Goal: Task Accomplishment & Management: Complete application form

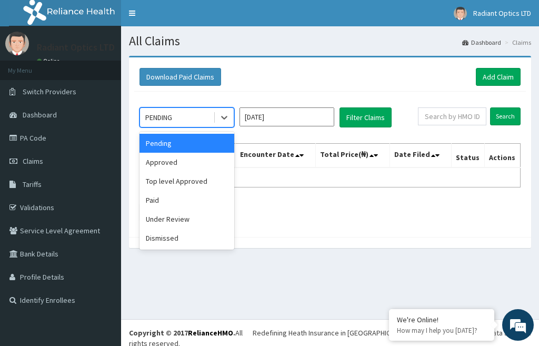
click at [204, 114] on div "PENDING" at bounding box center [176, 117] width 73 height 17
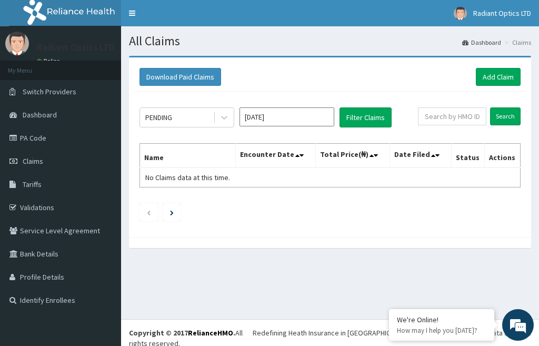
click at [260, 223] on div "PENDING Aug 2025 Filter Claims Search Name Encounter Date Total Price(₦) Date F…" at bounding box center [330, 162] width 392 height 140
click at [52, 159] on link "Claims" at bounding box center [60, 160] width 121 height 23
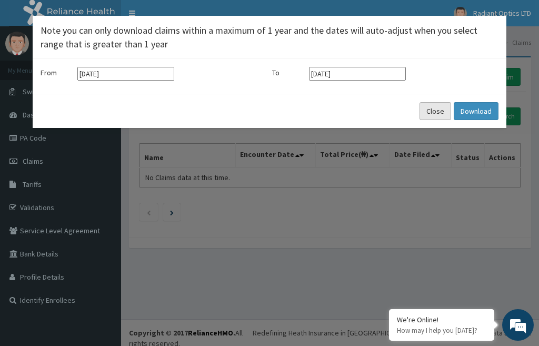
click at [433, 111] on button "Close" at bounding box center [436, 111] width 32 height 18
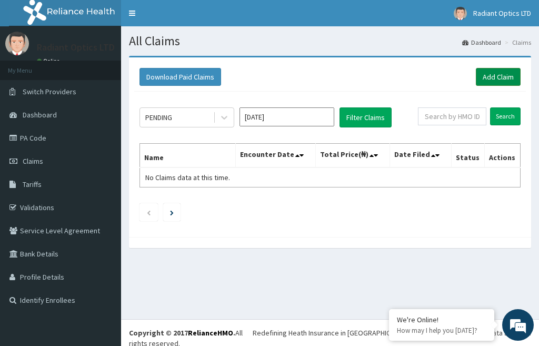
click at [503, 72] on link "Add Claim" at bounding box center [498, 77] width 45 height 18
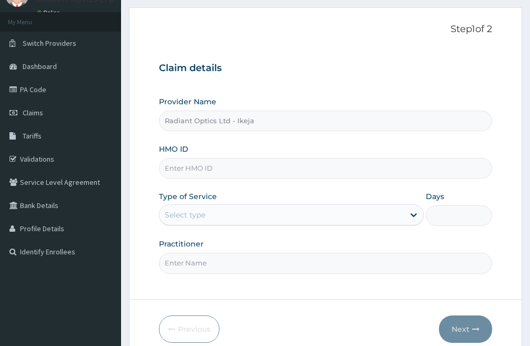
type input "Radiant Optics Ltd - Ikeja"
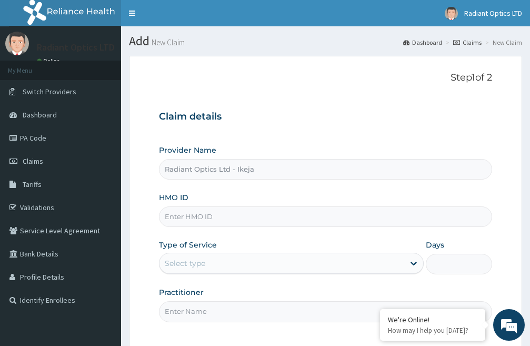
click at [210, 220] on input "HMO ID" at bounding box center [325, 216] width 333 height 21
type input "P"
type input "GTC/10708/A"
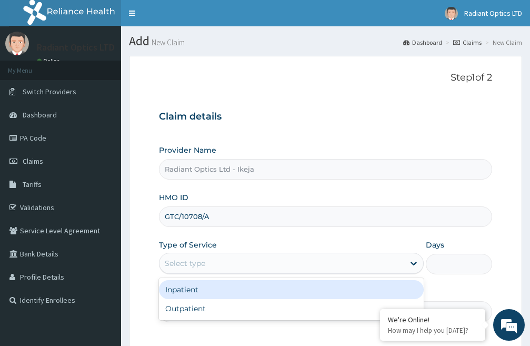
click at [197, 267] on div "Select type" at bounding box center [185, 263] width 41 height 11
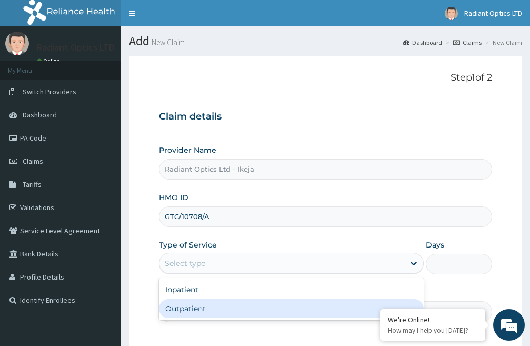
click at [185, 312] on div "Outpatient" at bounding box center [291, 308] width 265 height 19
type input "1"
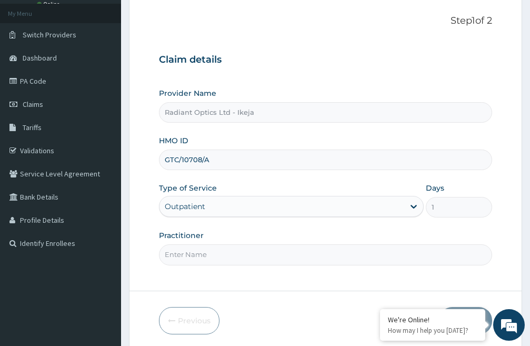
scroll to position [57, 0]
click at [212, 258] on input "Practitioner" at bounding box center [325, 254] width 333 height 21
type input "DR EBERE"
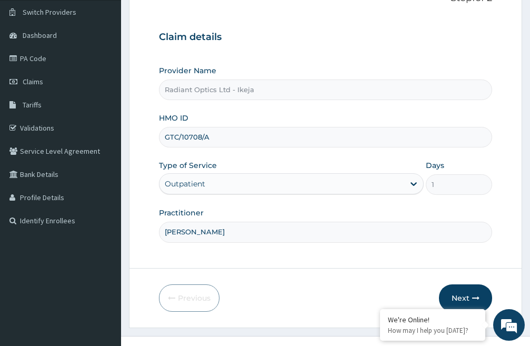
scroll to position [96, 0]
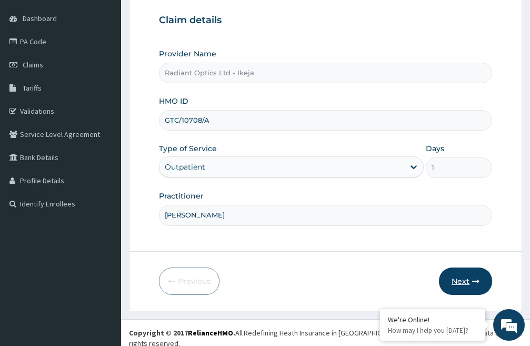
click at [465, 280] on button "Next" at bounding box center [465, 280] width 53 height 27
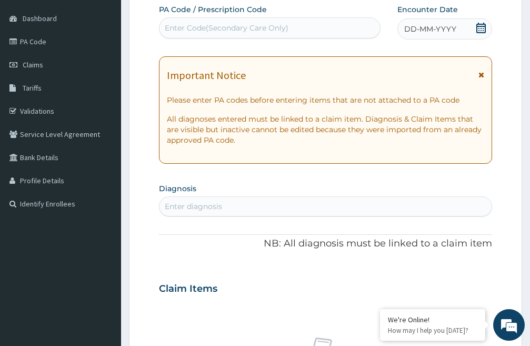
click at [440, 198] on div "Enter diagnosis" at bounding box center [325, 206] width 332 height 17
click at [483, 73] on icon at bounding box center [481, 74] width 6 height 7
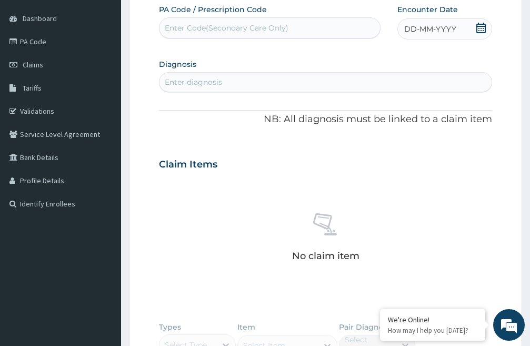
click at [226, 23] on div "Enter Code(Secondary Care Only)" at bounding box center [227, 28] width 124 height 11
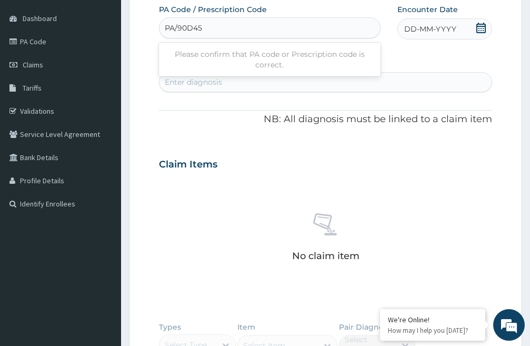
type input "PA/90D458"
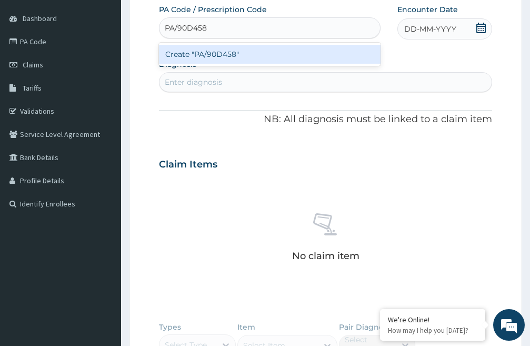
click at [238, 55] on div "Create "PA/90D458"" at bounding box center [270, 54] width 222 height 19
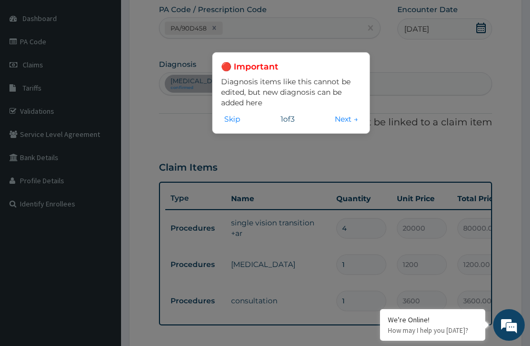
click at [147, 135] on div "🔴 Important Diagnosis items like this cannot be edited, but new diagnosis can b…" at bounding box center [265, 173] width 530 height 346
click at [341, 117] on button "Next →" at bounding box center [346, 119] width 29 height 12
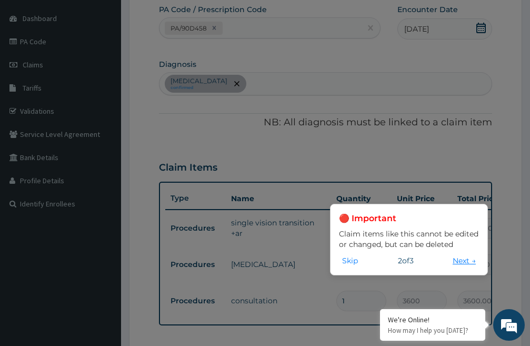
click at [458, 259] on button "Next →" at bounding box center [464, 261] width 29 height 12
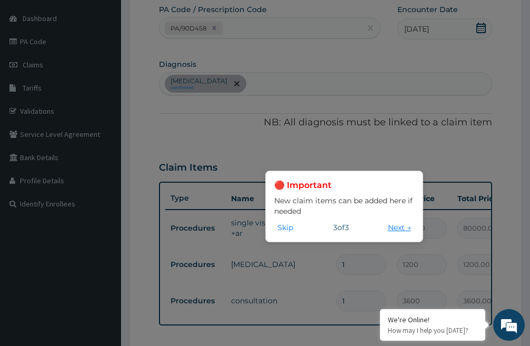
click at [392, 225] on button "Next →" at bounding box center [399, 228] width 29 height 12
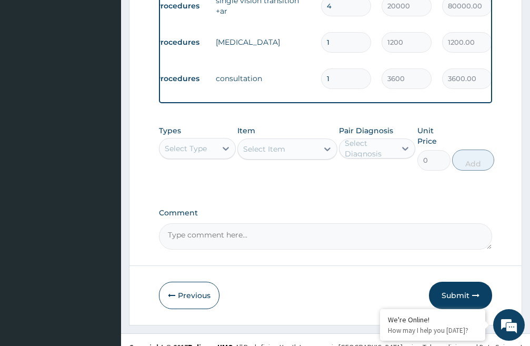
scroll to position [342, 0]
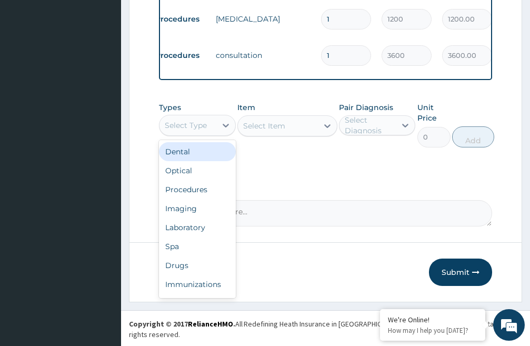
click at [199, 131] on div "Select Type" at bounding box center [186, 125] width 42 height 11
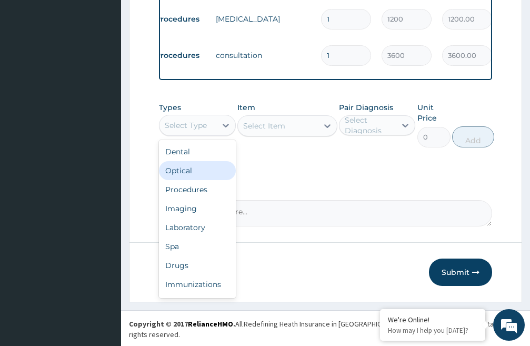
click at [189, 180] on div "Optical" at bounding box center [197, 170] width 77 height 19
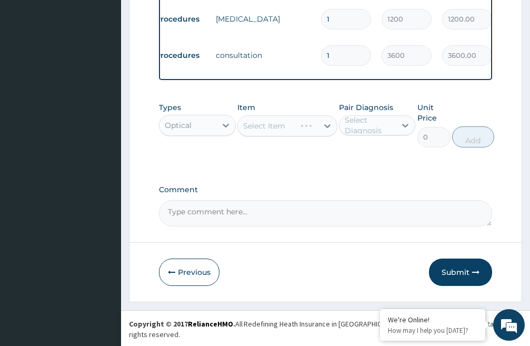
click at [277, 135] on div "Select Item" at bounding box center [287, 125] width 100 height 21
click at [330, 136] on div "Select Item" at bounding box center [287, 125] width 100 height 21
click at [327, 135] on div "Select Item" at bounding box center [287, 125] width 100 height 21
click at [321, 134] on div "Select Item" at bounding box center [287, 125] width 100 height 21
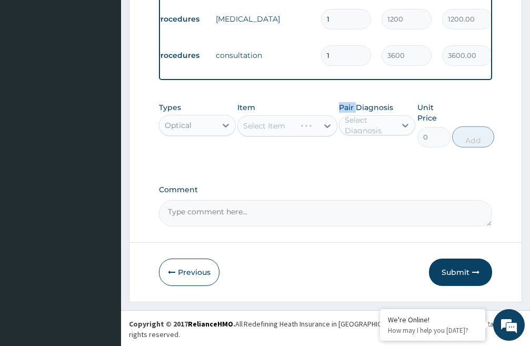
click at [321, 134] on div "Select Item" at bounding box center [287, 125] width 100 height 21
click at [321, 136] on div "Select Item" at bounding box center [287, 125] width 100 height 21
click at [451, 277] on button "Submit" at bounding box center [460, 271] width 63 height 27
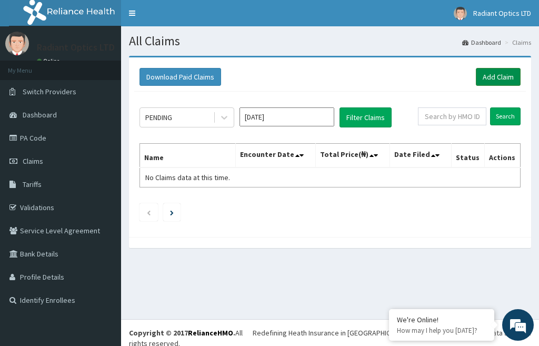
click at [503, 74] on link "Add Claim" at bounding box center [498, 77] width 45 height 18
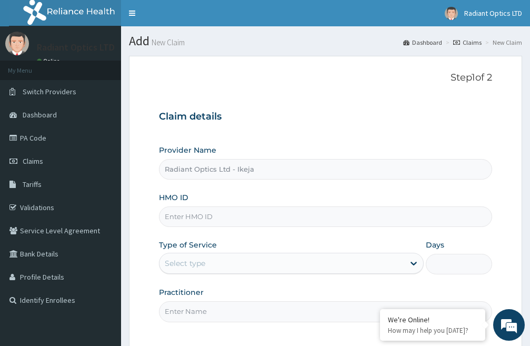
click at [198, 216] on input "HMO ID" at bounding box center [325, 216] width 333 height 21
type input "R"
type input "PRN/10068/C"
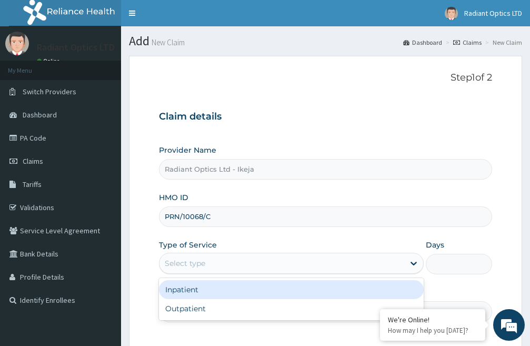
click at [196, 262] on div "Select type" at bounding box center [185, 263] width 41 height 11
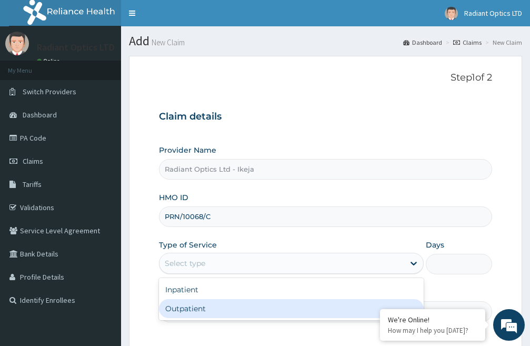
click at [196, 308] on div "Outpatient" at bounding box center [291, 308] width 265 height 19
type input "1"
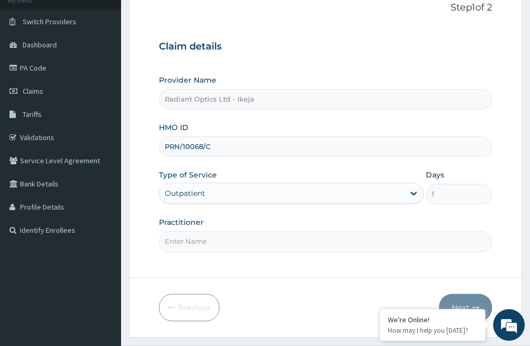
scroll to position [72, 0]
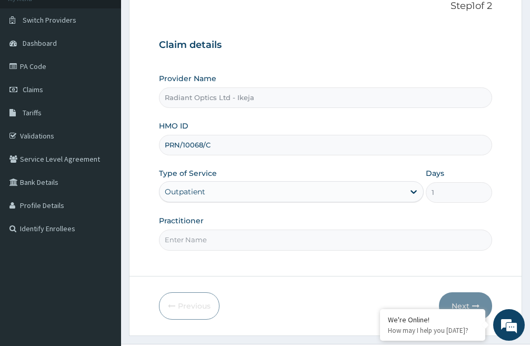
click at [192, 240] on input "Practitioner" at bounding box center [325, 240] width 333 height 21
type input "DR EBERE"
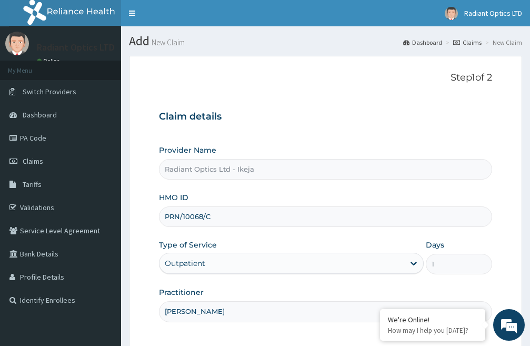
scroll to position [96, 0]
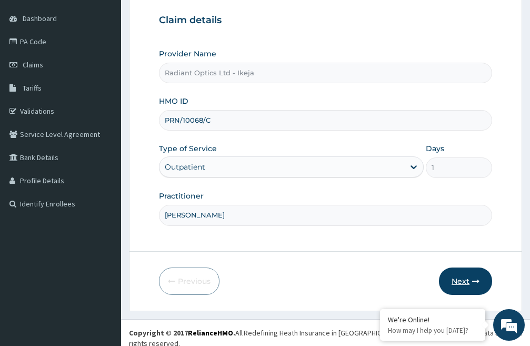
click at [458, 281] on button "Next" at bounding box center [465, 280] width 53 height 27
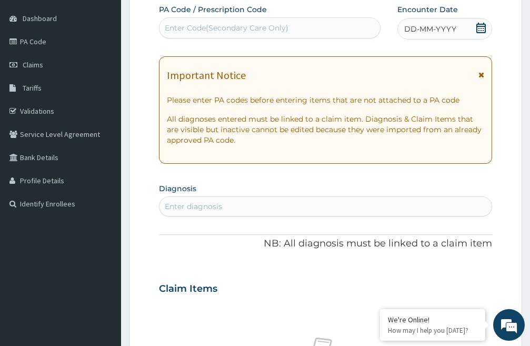
click at [482, 73] on icon at bounding box center [481, 74] width 6 height 7
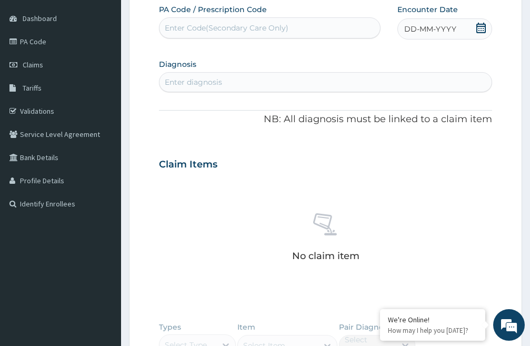
click at [200, 82] on div "Enter diagnosis" at bounding box center [193, 82] width 57 height 11
click at [203, 77] on div "Enter diagnosis" at bounding box center [193, 82] width 57 height 11
click at [223, 24] on div "Enter Code(Secondary Care Only)" at bounding box center [227, 28] width 124 height 11
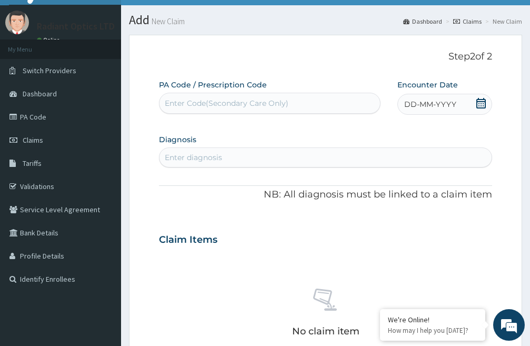
scroll to position [0, 0]
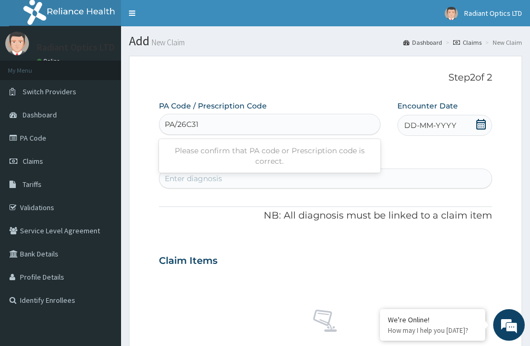
type input "PA/26C314"
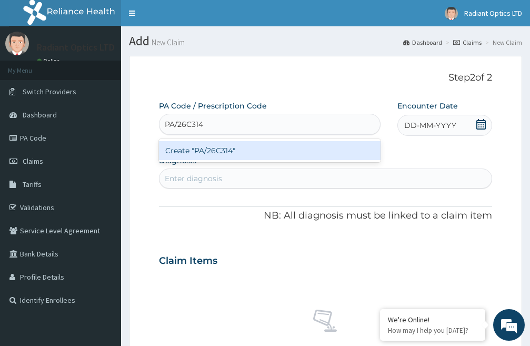
click at [240, 151] on div "Create "PA/26C314"" at bounding box center [270, 150] width 222 height 19
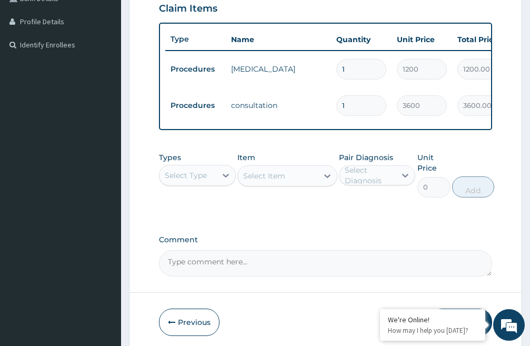
scroll to position [305, 0]
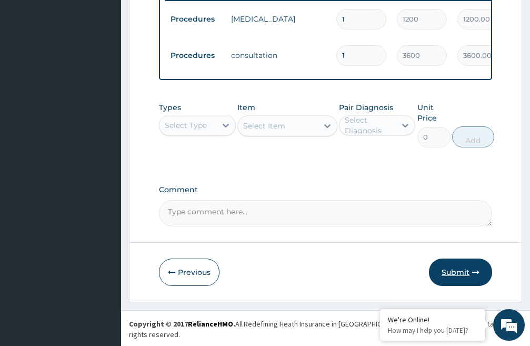
click at [460, 276] on button "Submit" at bounding box center [460, 271] width 63 height 27
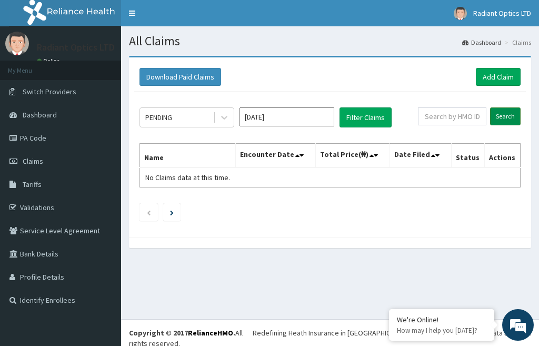
click at [502, 113] on input "Search" at bounding box center [505, 116] width 31 height 18
click at [506, 73] on link "Add Claim" at bounding box center [498, 77] width 45 height 18
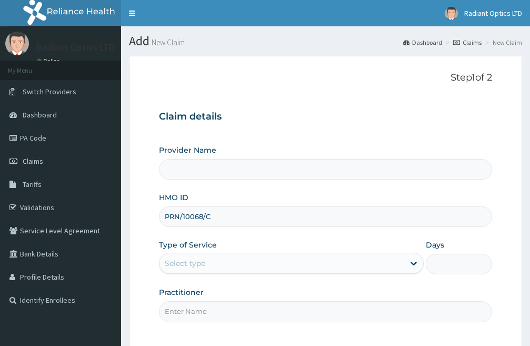
type input "PRN/10068/C"
click at [202, 265] on div "Select type" at bounding box center [185, 263] width 41 height 11
click at [371, 131] on div "Claim details Provider Name HMO ID PRN/10068/C Type of Service Use Up and Down …" at bounding box center [325, 211] width 333 height 221
type input "Radiant Optics Ltd - Ikeja"
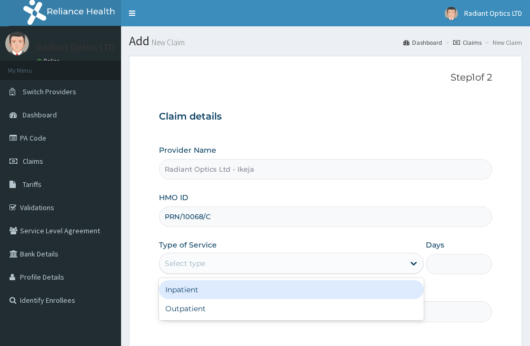
click at [185, 265] on div "Select type" at bounding box center [185, 263] width 41 height 11
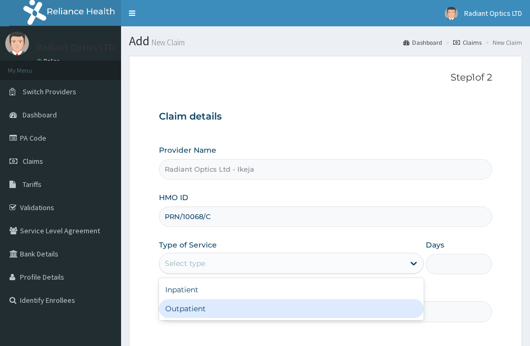
click at [187, 307] on div "Outpatient" at bounding box center [291, 308] width 265 height 19
type input "1"
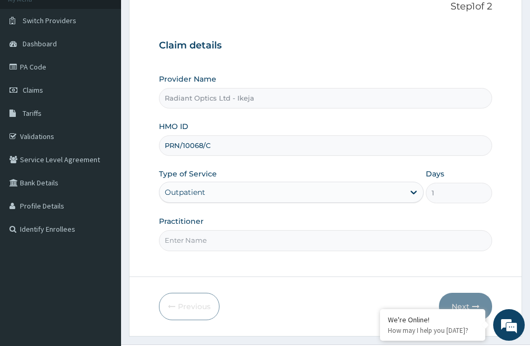
scroll to position [79, 0]
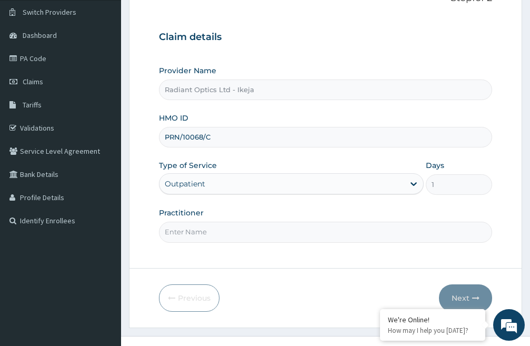
click at [205, 235] on input "Practitioner" at bounding box center [325, 232] width 333 height 21
type input "DR EBERE"
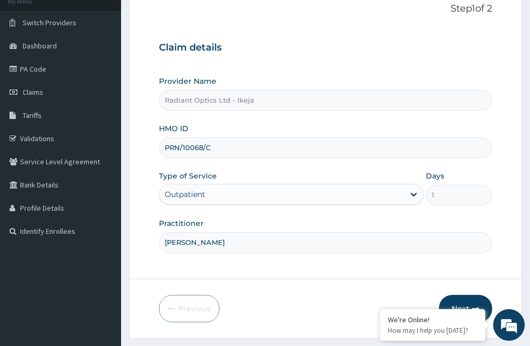
scroll to position [96, 0]
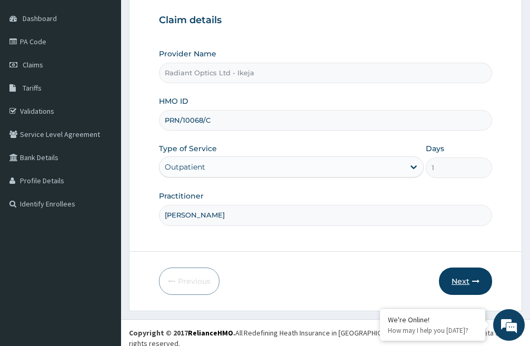
click at [456, 277] on button "Next" at bounding box center [465, 280] width 53 height 27
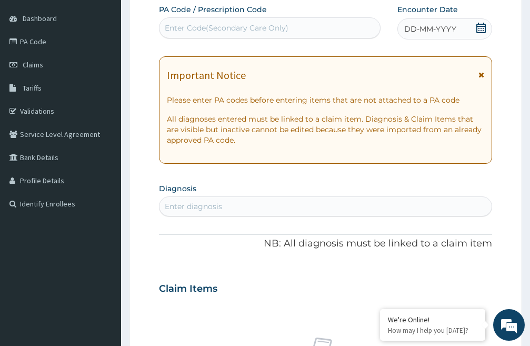
click at [483, 73] on icon at bounding box center [481, 74] width 6 height 7
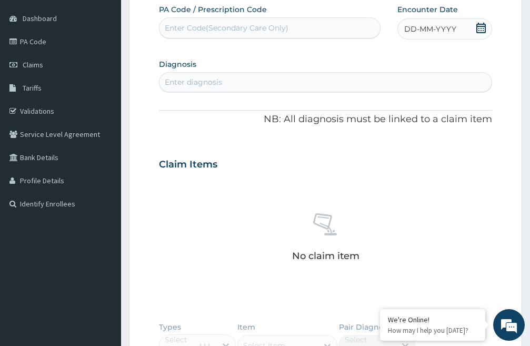
click at [192, 26] on div "Enter Code(Secondary Care Only)" at bounding box center [227, 28] width 124 height 11
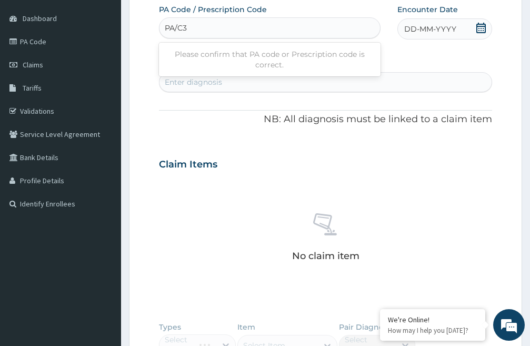
scroll to position [0, 0]
type input "PA/C3067C"
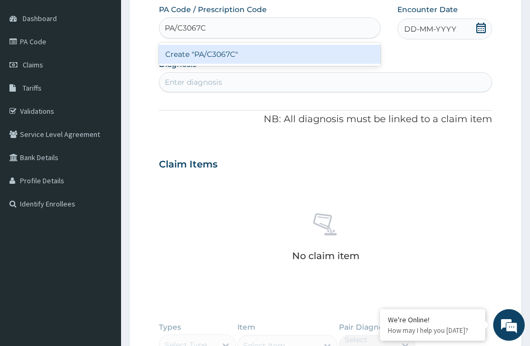
click at [204, 56] on div "Create "PA/C3067C"" at bounding box center [270, 54] width 222 height 19
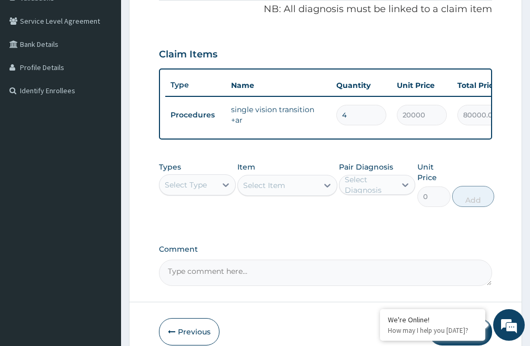
scroll to position [269, 0]
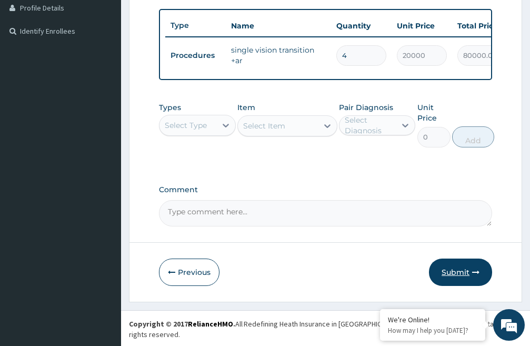
click at [461, 280] on button "Submit" at bounding box center [460, 271] width 63 height 27
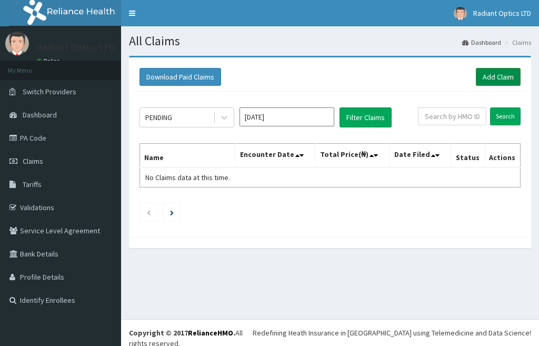
click at [488, 74] on link "Add Claim" at bounding box center [498, 77] width 45 height 18
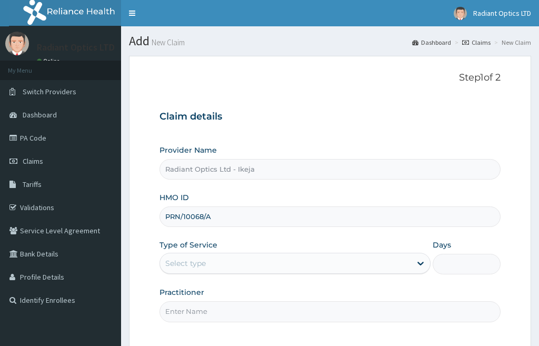
scroll to position [96, 0]
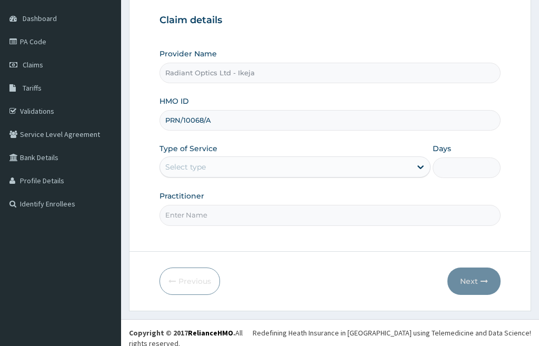
click at [198, 169] on div "Select type" at bounding box center [185, 167] width 41 height 11
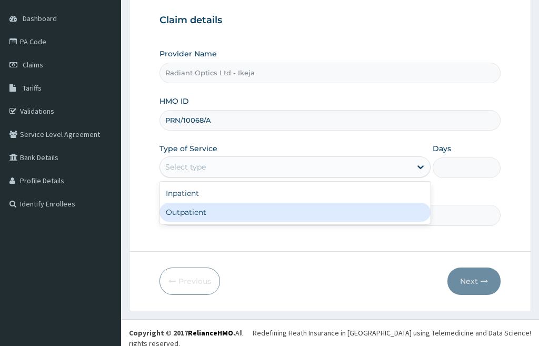
click at [184, 215] on div "Outpatient" at bounding box center [294, 212] width 271 height 19
type input "1"
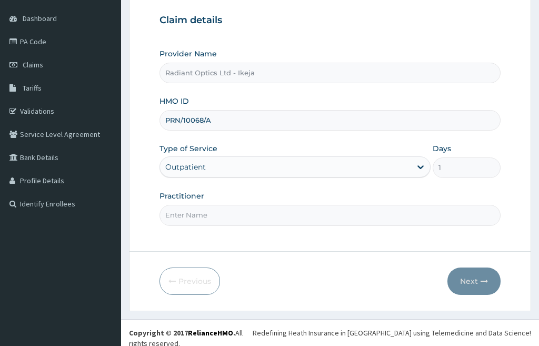
click at [189, 215] on input "Practitioner" at bounding box center [329, 215] width 341 height 21
type input "[PERSON_NAME]"
click at [454, 282] on button "Next" at bounding box center [473, 280] width 53 height 27
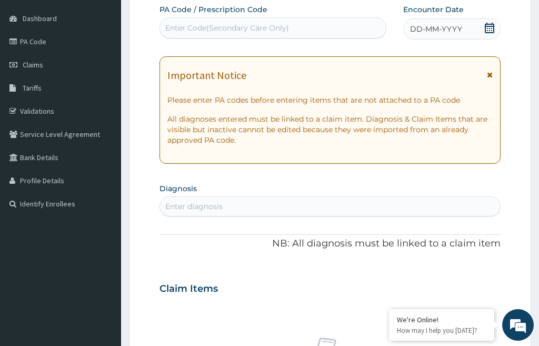
scroll to position [0, 0]
click at [487, 72] on icon at bounding box center [490, 74] width 6 height 7
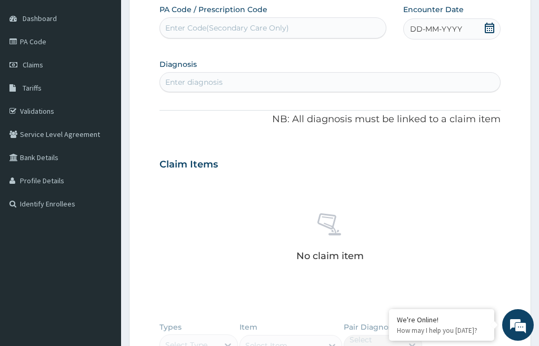
click at [229, 26] on div "Enter Code(Secondary Care Only)" at bounding box center [227, 28] width 124 height 11
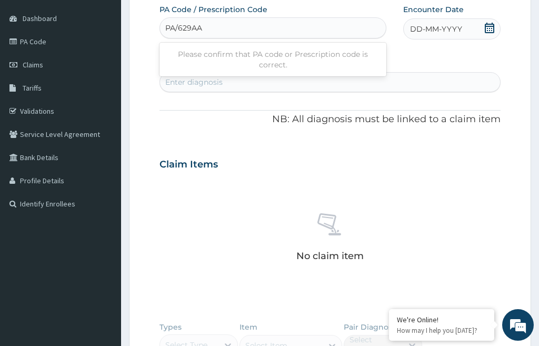
type input "PA/629AA5"
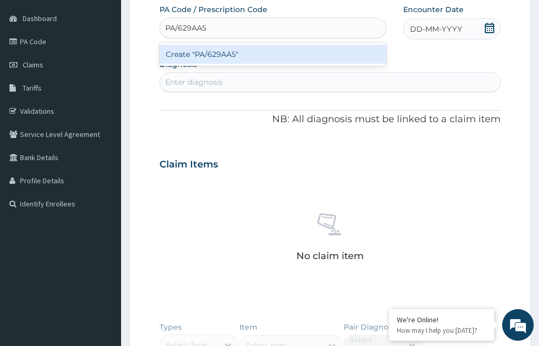
click at [215, 52] on div "Create "PA/629AA5"" at bounding box center [272, 54] width 227 height 19
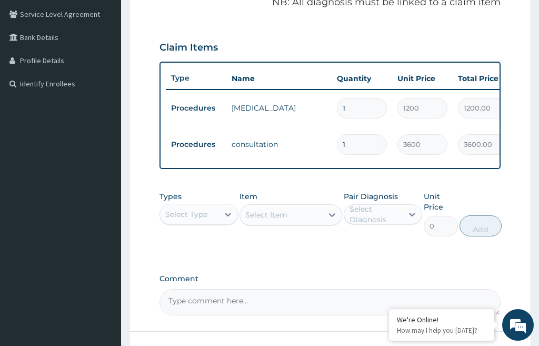
scroll to position [305, 0]
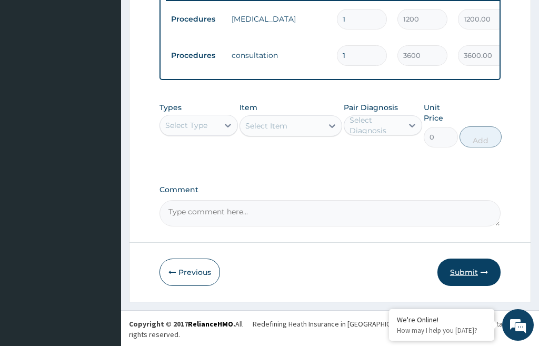
click at [455, 277] on button "Submit" at bounding box center [468, 271] width 63 height 27
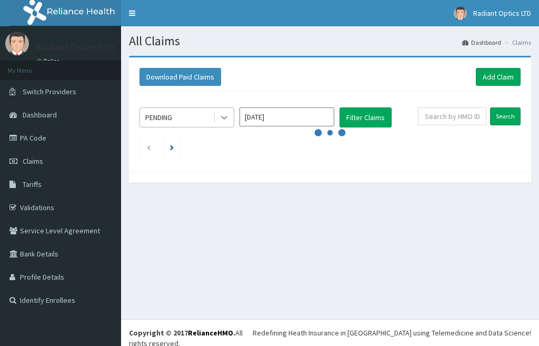
click at [231, 122] on div at bounding box center [224, 117] width 19 height 19
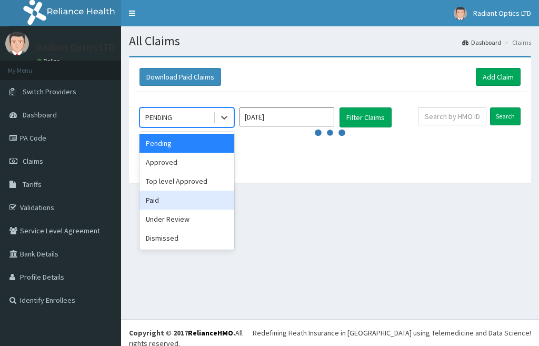
click at [282, 207] on div "All Claims Dashboard Claims Download Paid Claims Add Claim × Note you can only …" at bounding box center [330, 172] width 418 height 293
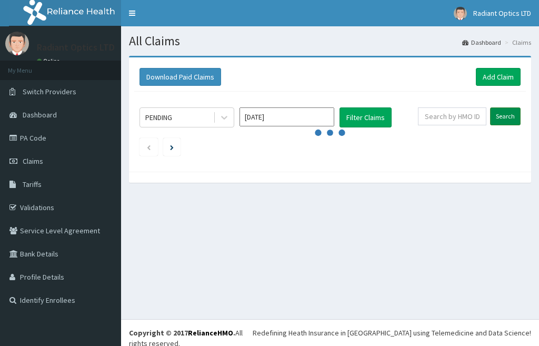
click at [503, 114] on input "Search" at bounding box center [505, 116] width 31 height 18
click at [370, 118] on button "Filter Claims" at bounding box center [366, 117] width 52 height 20
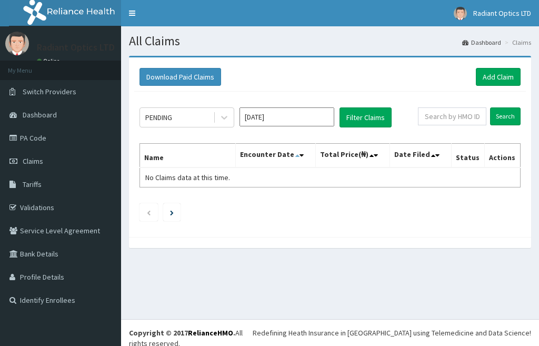
click at [296, 156] on icon at bounding box center [297, 155] width 4 height 7
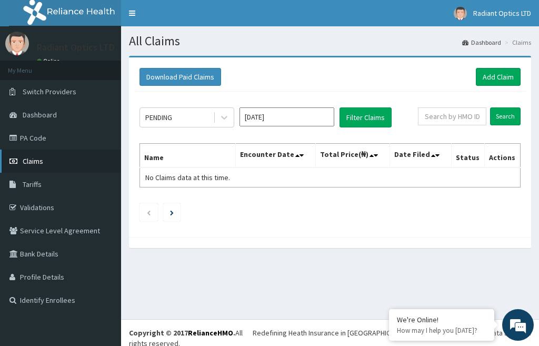
click at [40, 161] on span "Claims" at bounding box center [33, 160] width 21 height 9
click at [40, 205] on link "Validations" at bounding box center [60, 207] width 121 height 23
